Goal: Task Accomplishment & Management: Complete application form

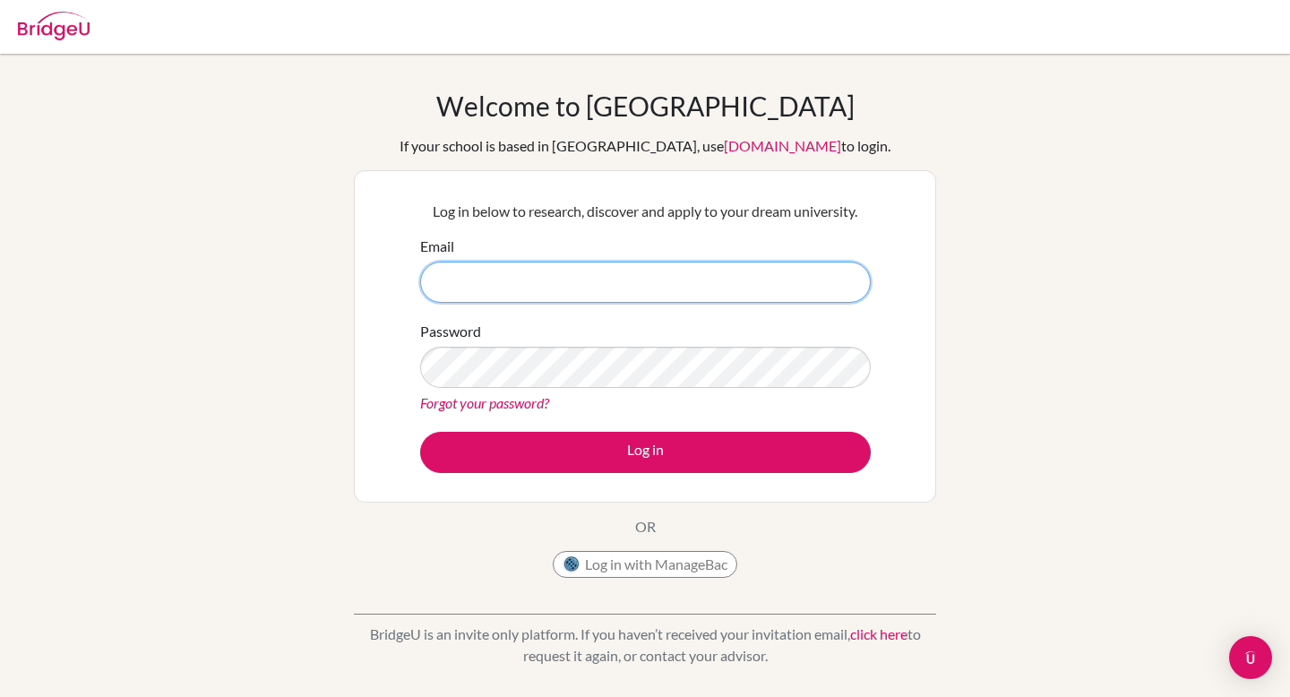
click at [555, 292] on input "Email" at bounding box center [645, 282] width 451 height 41
type input "[EMAIL_ADDRESS][DOMAIN_NAME][PERSON_NAME]"
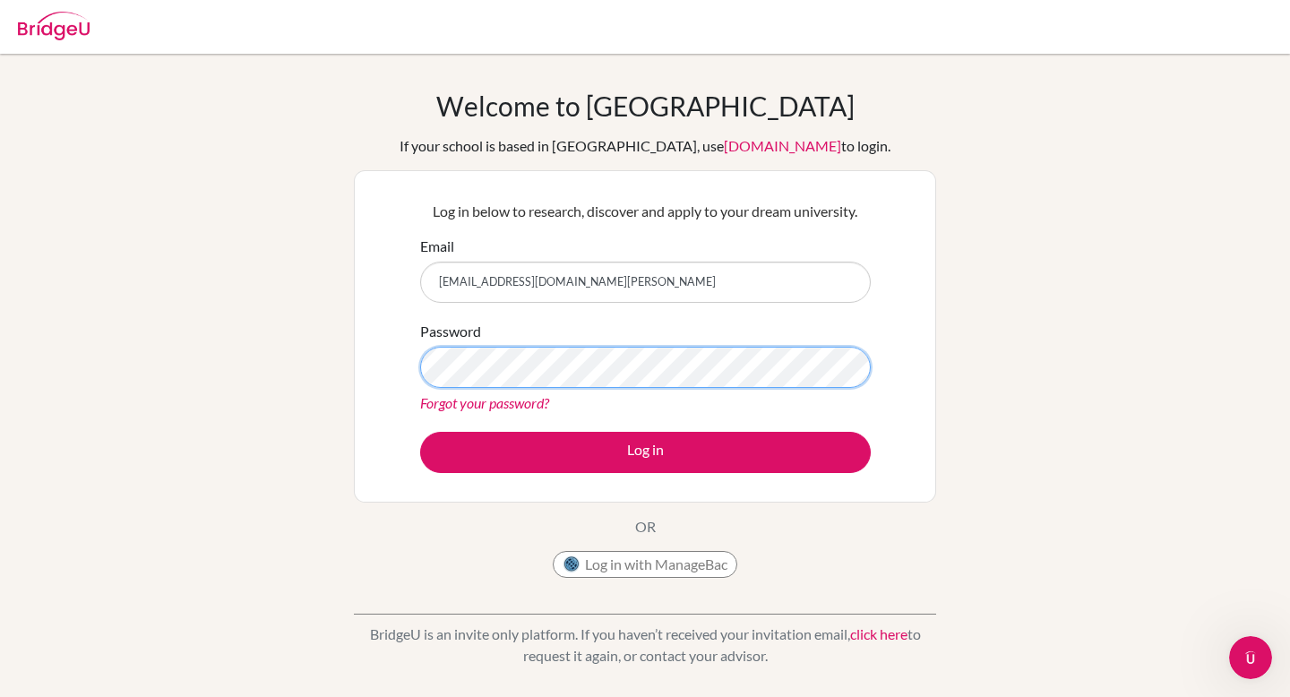
click at [420, 432] on button "Log in" at bounding box center [645, 452] width 451 height 41
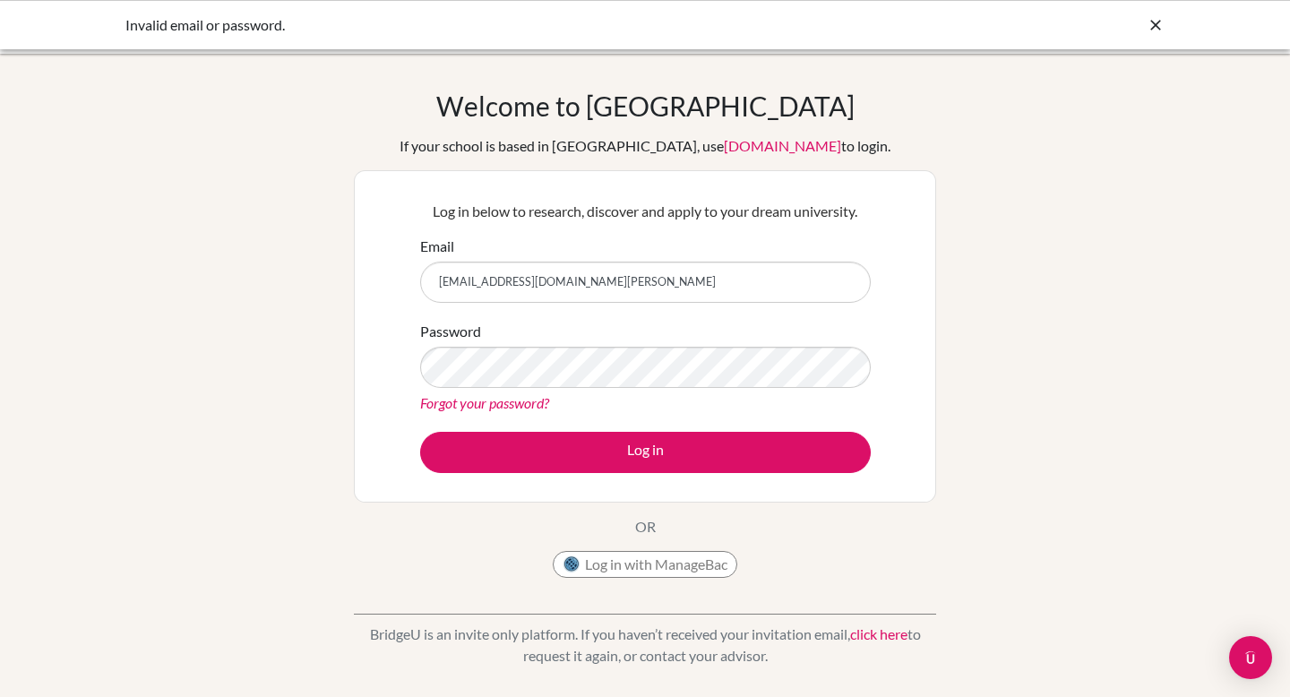
click at [562, 317] on form "Email sverhagen@student.tisa.az Password Forgot your password? Log in" at bounding box center [645, 354] width 451 height 237
